Goal: Check status: Check status

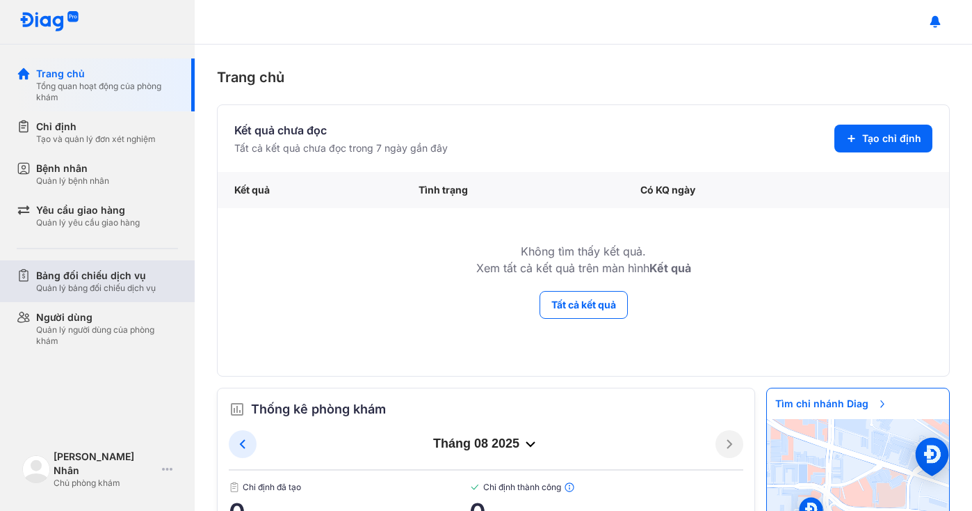
click at [106, 266] on div "Bảng đối chiếu dịch vụ Quản lý bảng đối chiếu dịch vụ" at bounding box center [106, 281] width 178 height 42
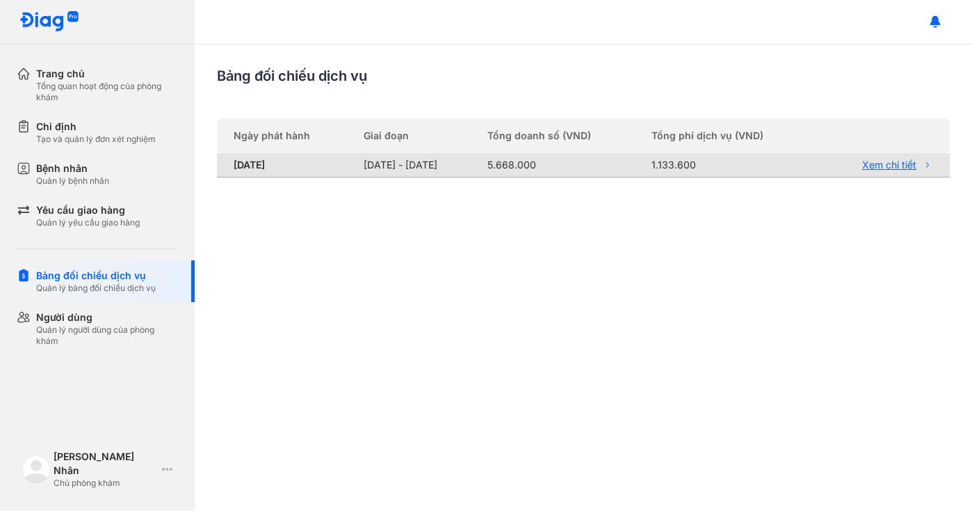
click at [883, 169] on link "Xem chi tiết" at bounding box center [881, 165] width 106 height 13
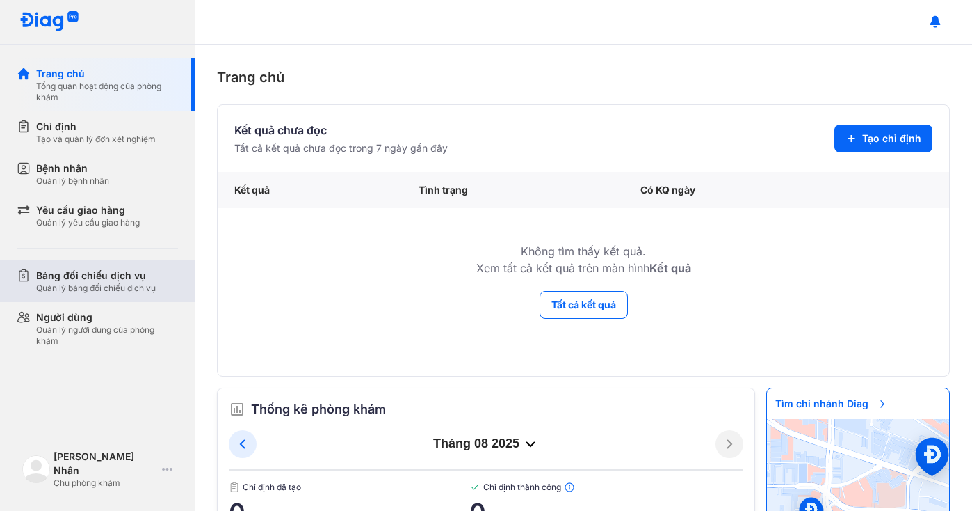
click at [130, 280] on div "Bảng đối chiếu dịch vụ" at bounding box center [96, 276] width 120 height 14
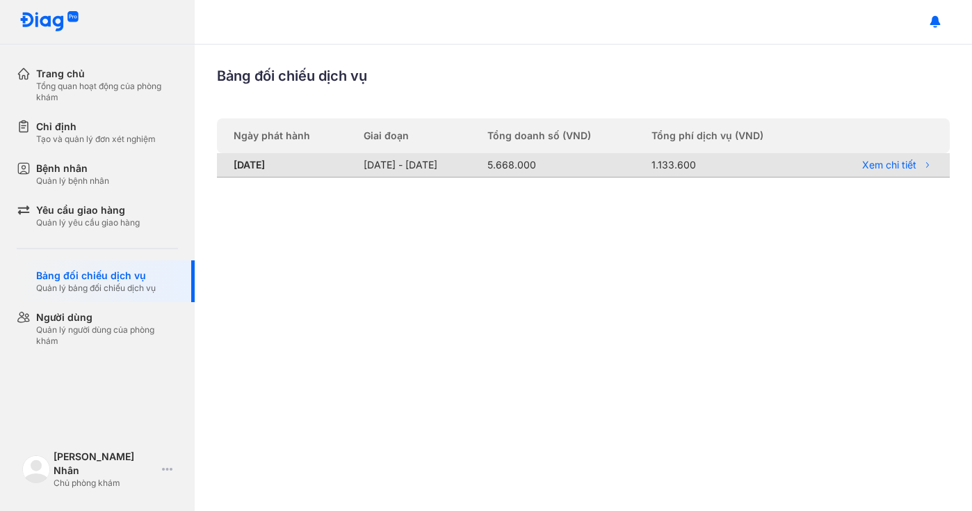
click at [450, 172] on td "[DATE] - [DATE]" at bounding box center [416, 165] width 123 height 24
click at [879, 166] on link "Xem chi tiết" at bounding box center [881, 165] width 106 height 13
